Goal: Browse casually: Explore the website without a specific task or goal

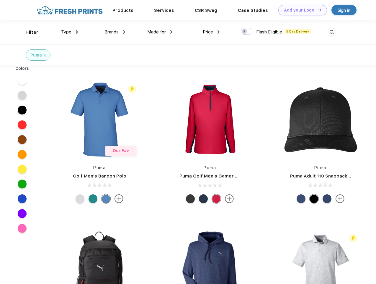
scroll to position [0, 0]
click at [301, 10] on link "Add your Logo Design Tool" at bounding box center [303, 10] width 49 height 10
click at [0, 0] on div "Design Tool" at bounding box center [0, 0] width 0 height 0
click at [317, 10] on link "Add your Logo Design Tool" at bounding box center [303, 10] width 49 height 10
click at [28, 32] on div "Filter" at bounding box center [32, 32] width 12 height 7
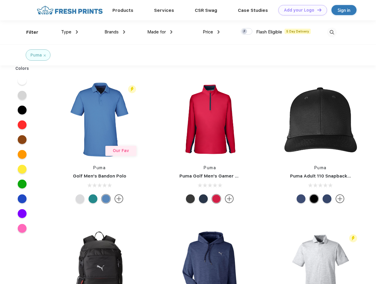
click at [70, 32] on span "Type" at bounding box center [66, 31] width 10 height 5
click at [115, 32] on span "Brands" at bounding box center [112, 31] width 14 height 5
click at [160, 32] on span "Made for" at bounding box center [156, 31] width 19 height 5
click at [211, 32] on span "Price" at bounding box center [208, 31] width 10 height 5
click at [247, 32] on div at bounding box center [247, 31] width 12 height 6
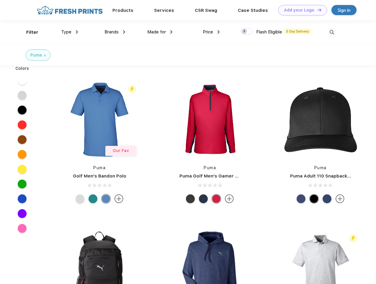
click at [245, 32] on input "checkbox" at bounding box center [243, 30] width 4 height 4
click at [332, 32] on img at bounding box center [332, 32] width 10 height 10
